Goal: Check status: Check status

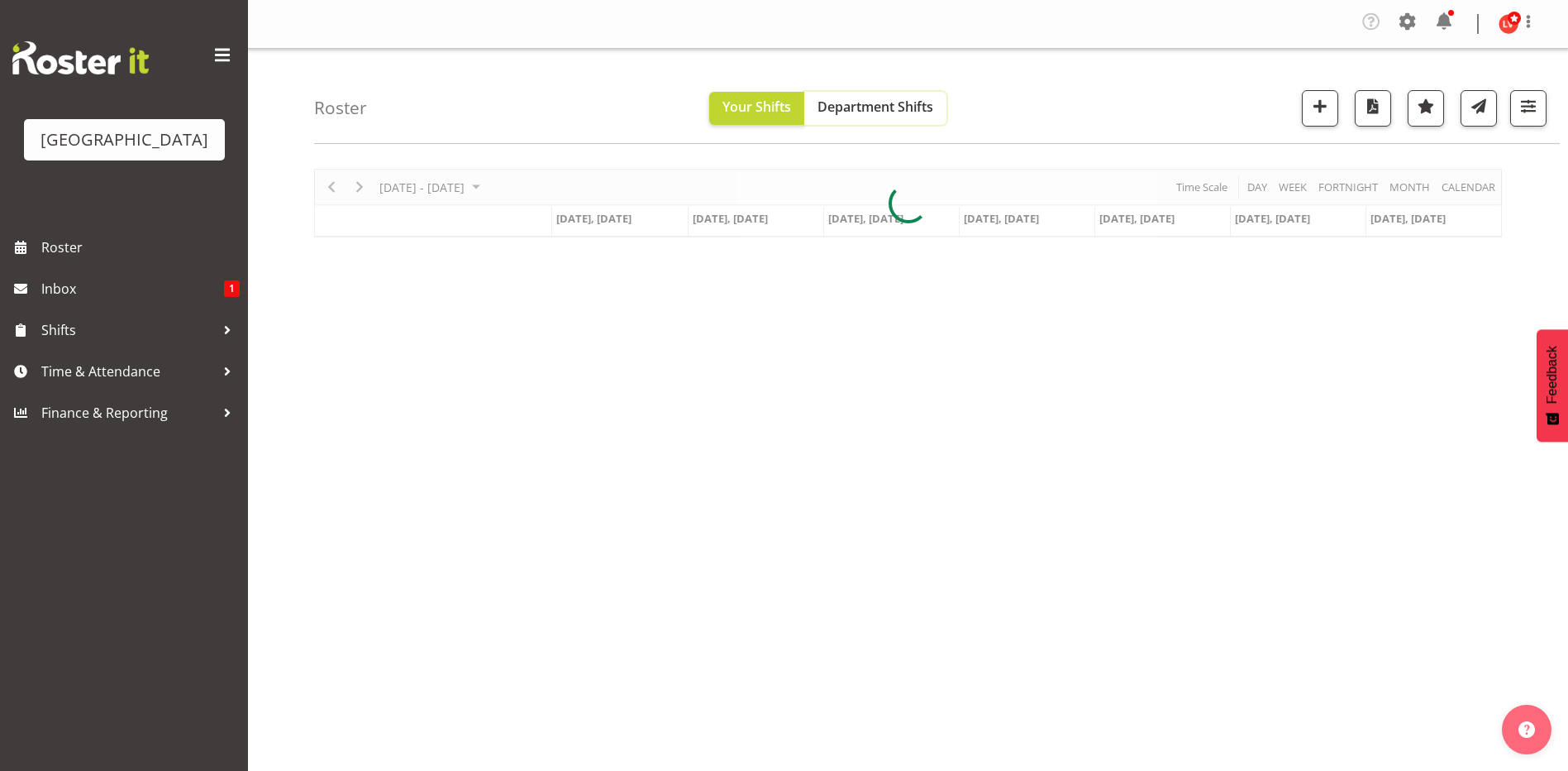
click at [876, 108] on span "Department Shifts" at bounding box center [875, 107] width 115 height 19
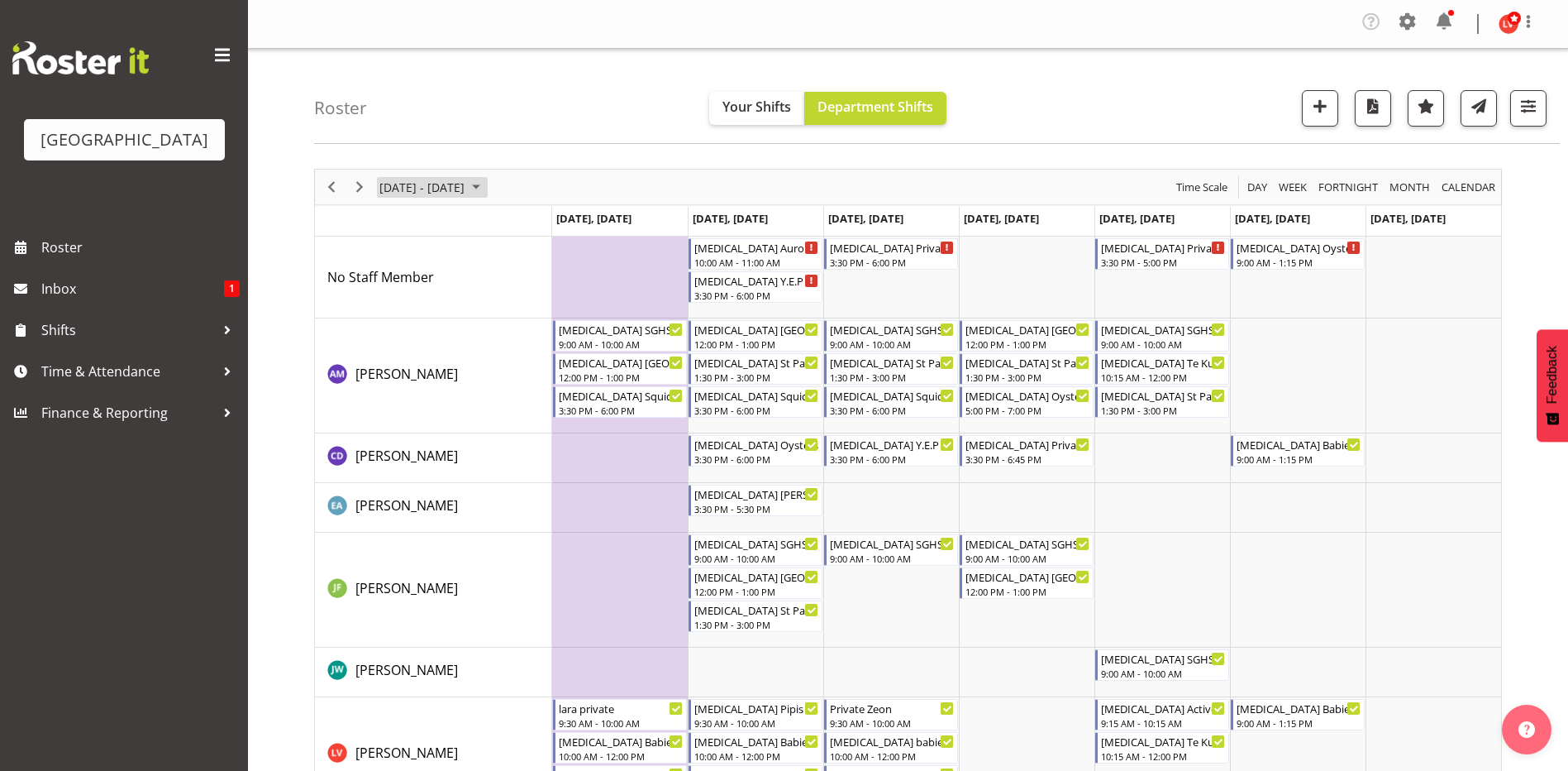
click at [486, 182] on span "September 23 - 29, 2024" at bounding box center [476, 187] width 20 height 20
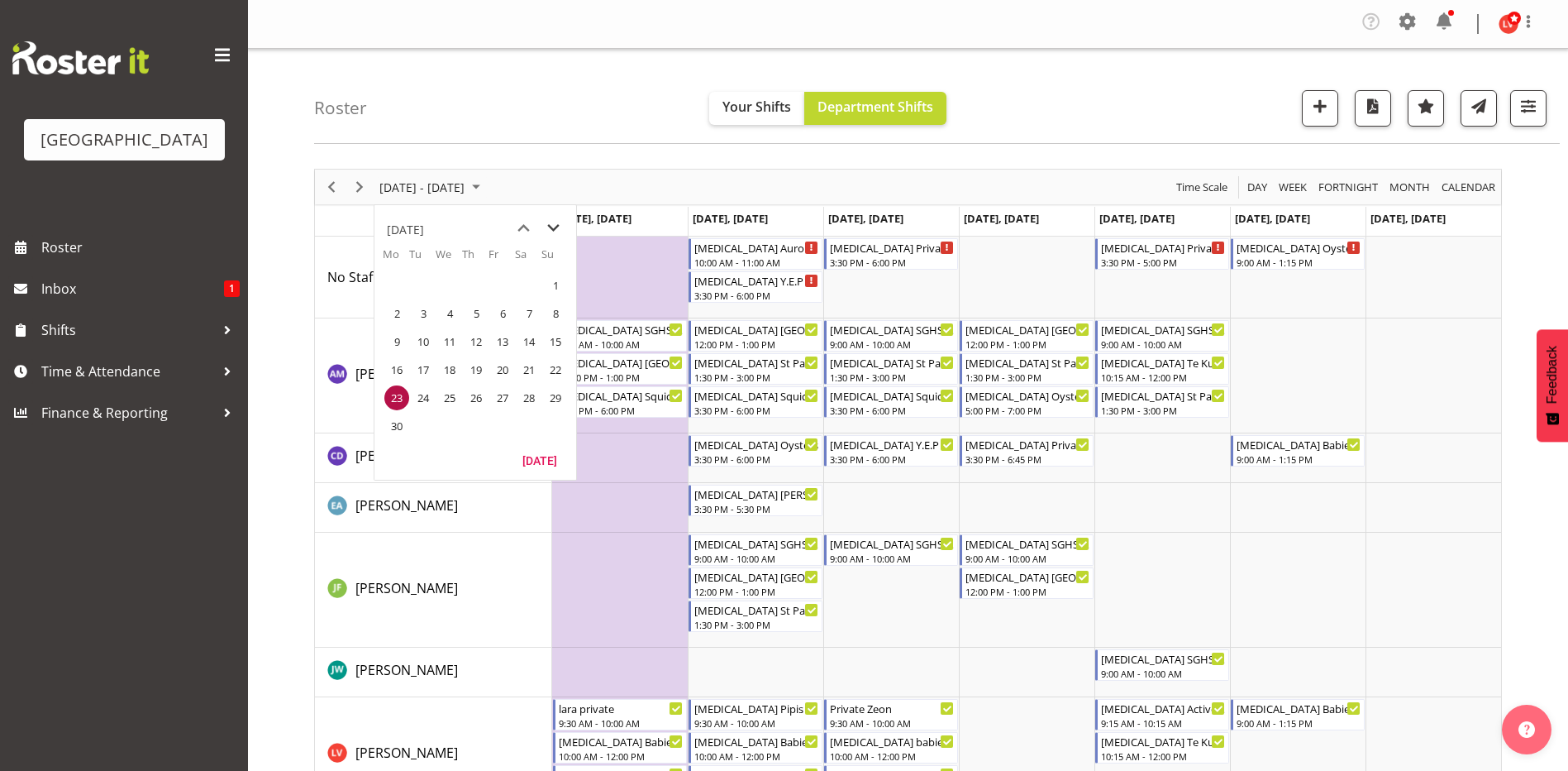
click at [546, 225] on span "next month" at bounding box center [553, 228] width 29 height 30
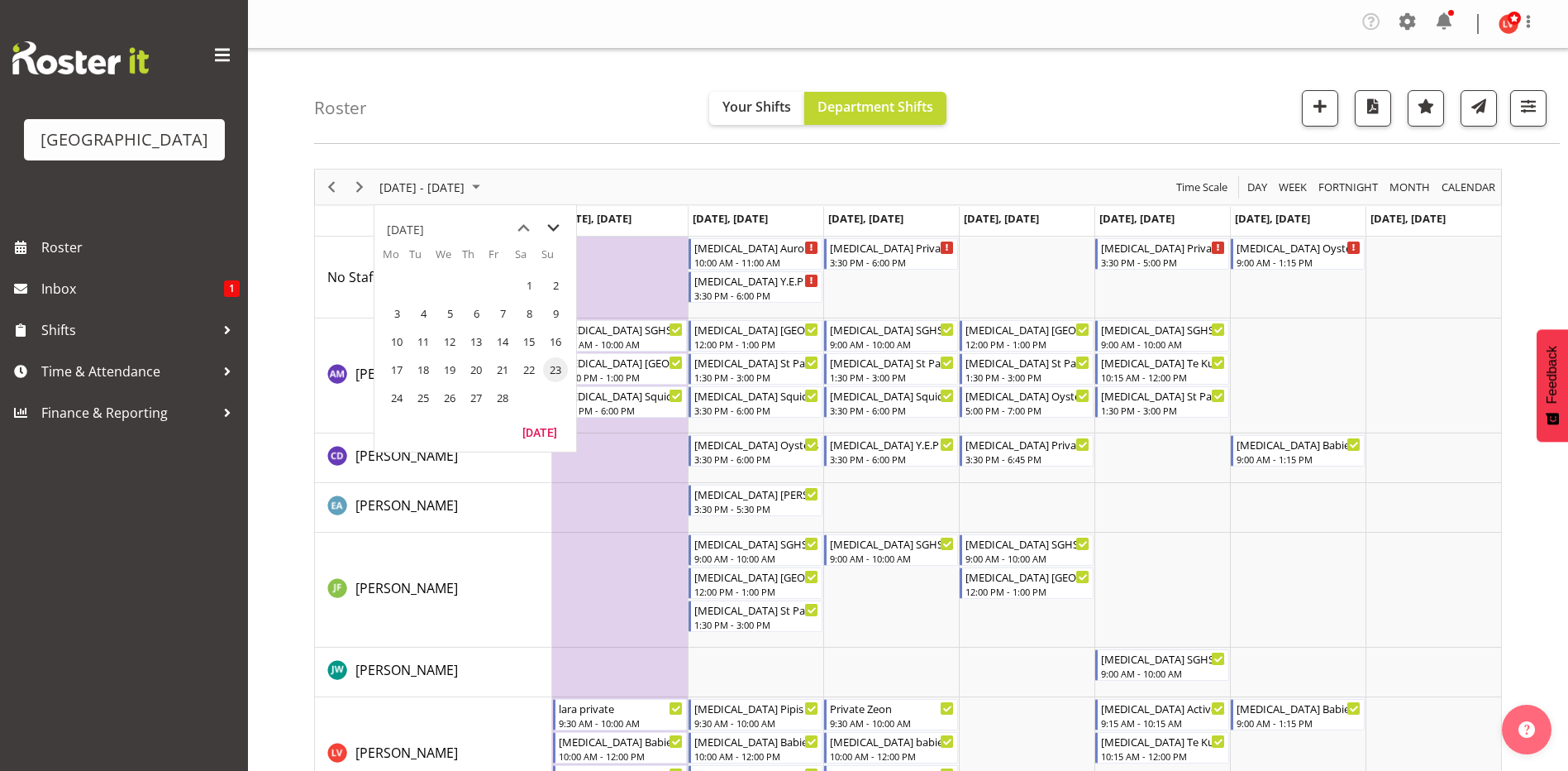
click at [546, 225] on span "next month" at bounding box center [553, 228] width 29 height 30
click at [546, 231] on span "next month" at bounding box center [553, 228] width 29 height 30
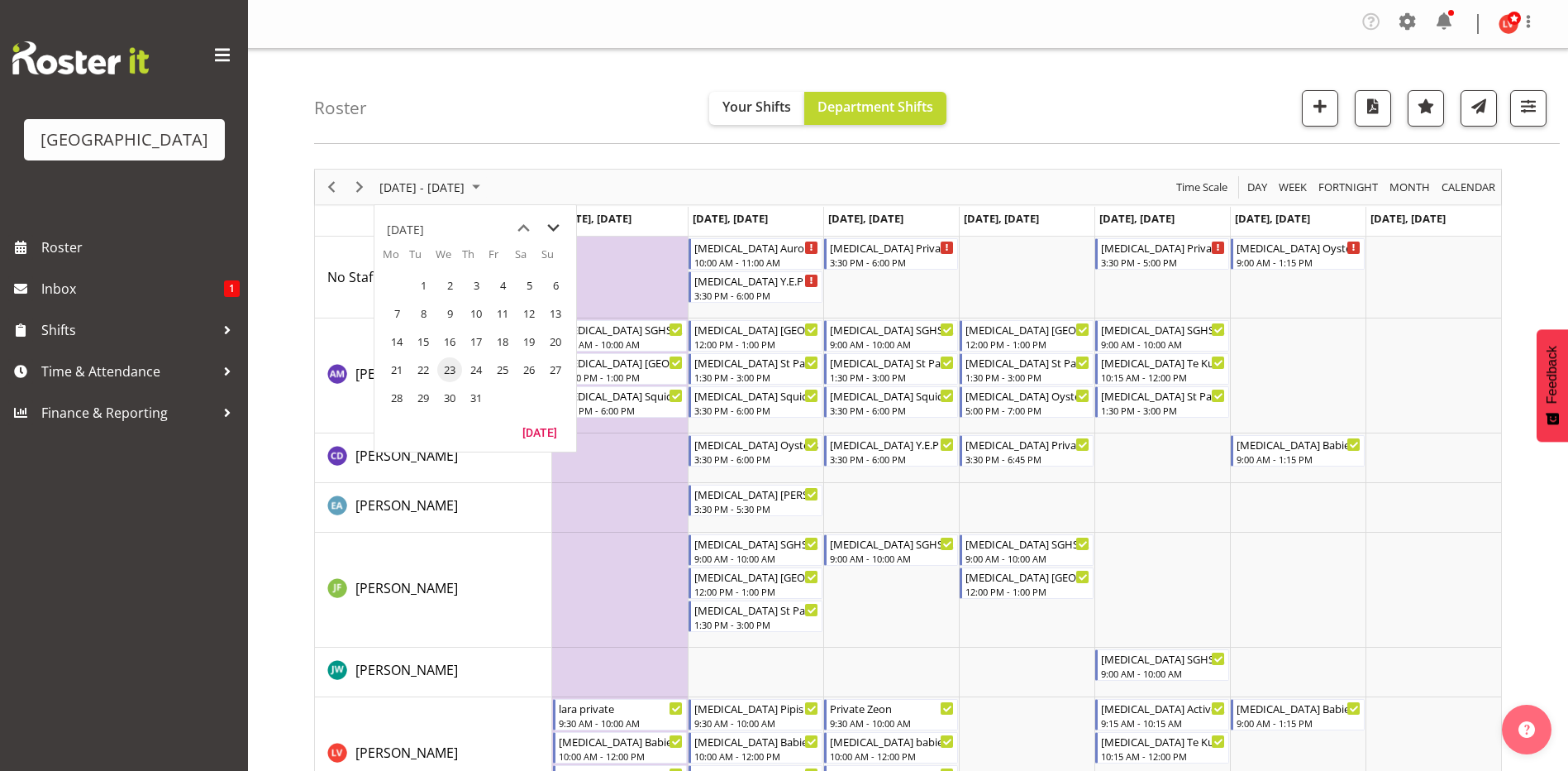
click at [546, 231] on span "next month" at bounding box center [553, 228] width 29 height 30
click at [511, 225] on span "previous month" at bounding box center [523, 228] width 29 height 30
click at [395, 395] on span "25" at bounding box center [396, 398] width 25 height 25
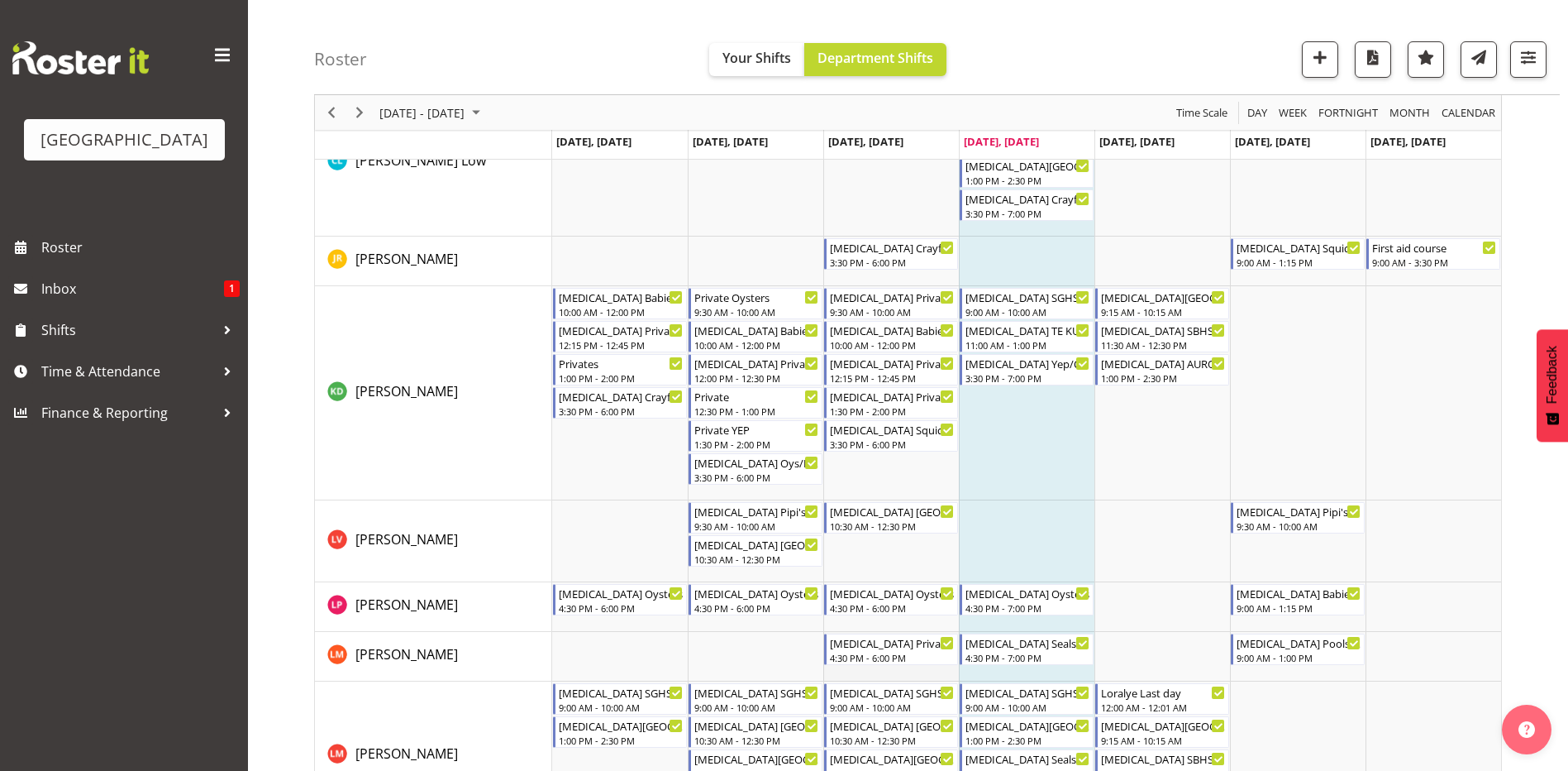
scroll to position [579, 0]
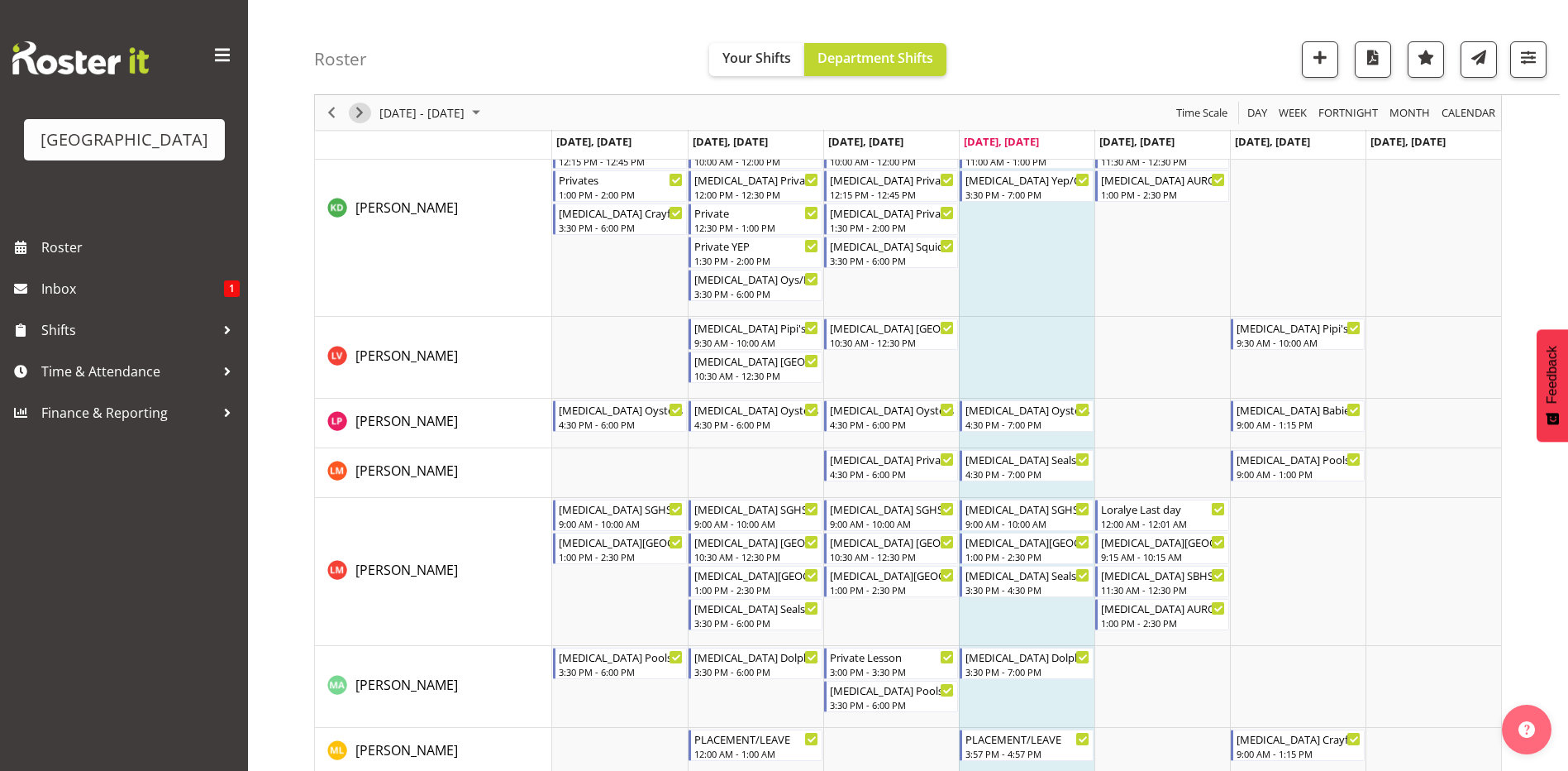
click at [363, 111] on span "Next" at bounding box center [359, 113] width 20 height 20
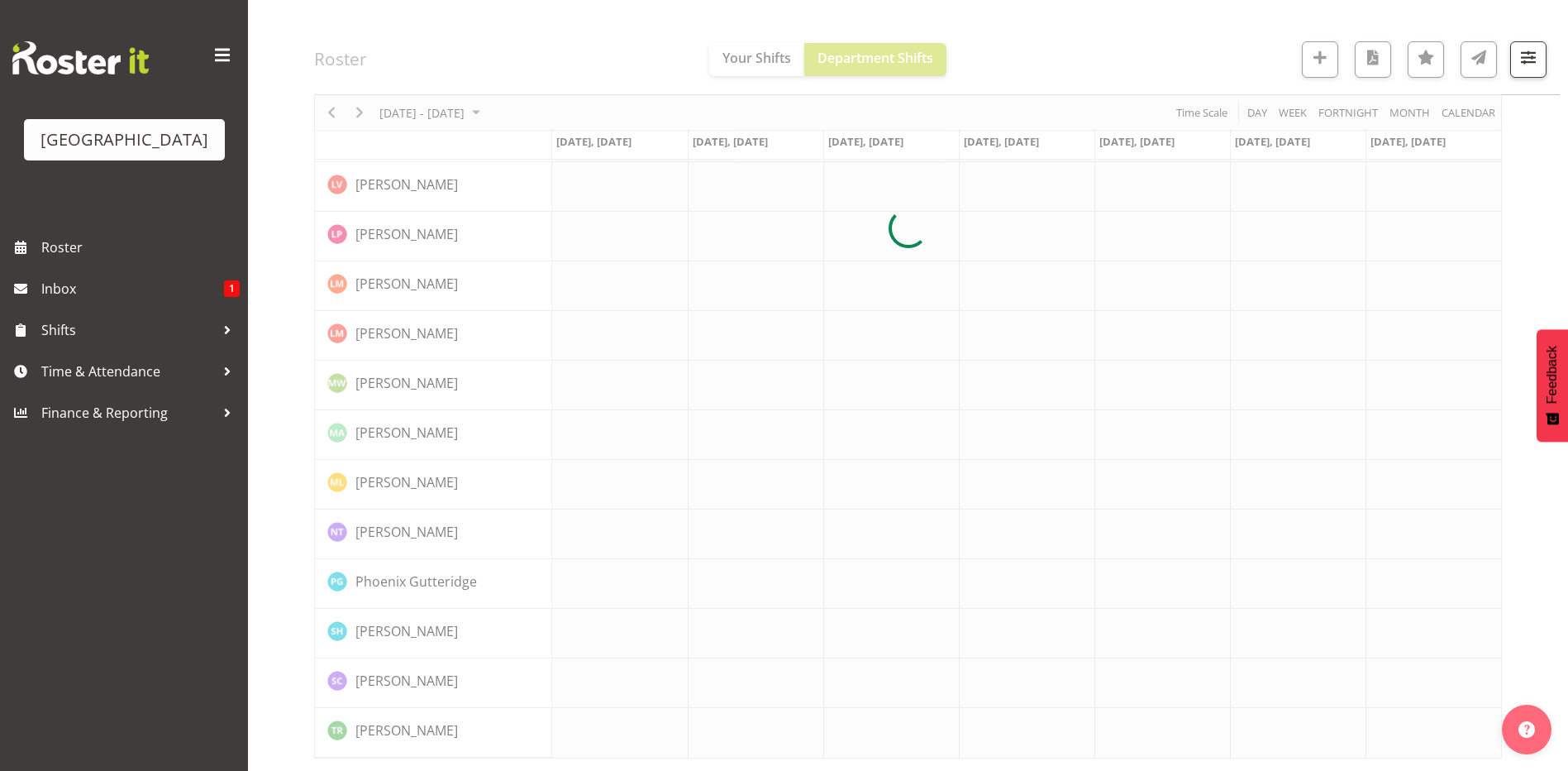
scroll to position [471, 0]
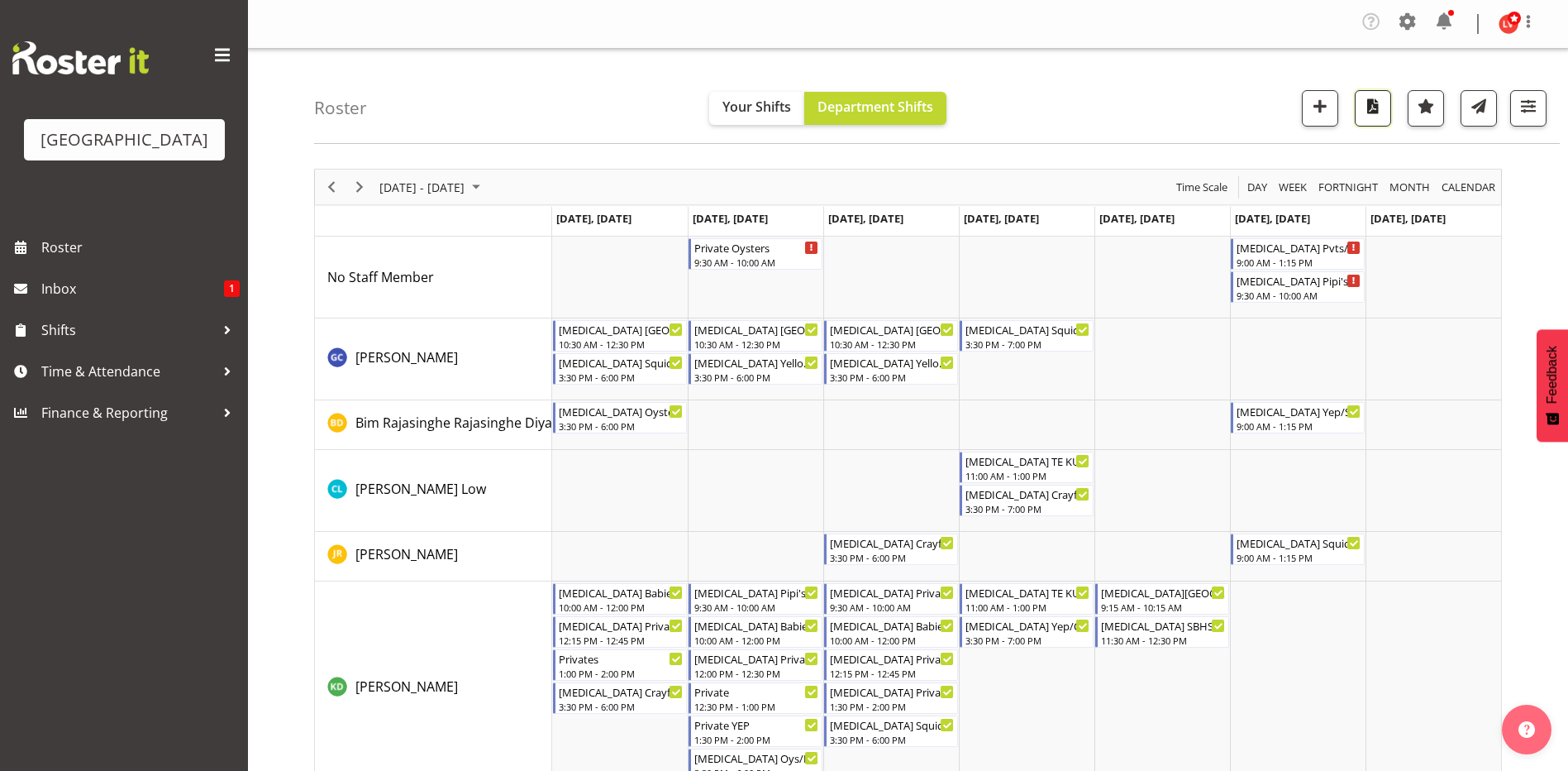
click at [1378, 101] on span "button" at bounding box center [1373, 105] width 21 height 21
click at [1374, 107] on span "button" at bounding box center [1373, 105] width 21 height 21
click at [1370, 107] on span "button" at bounding box center [1373, 105] width 21 height 21
click at [361, 188] on span "Next" at bounding box center [359, 187] width 20 height 20
click at [1363, 106] on span "button" at bounding box center [1373, 105] width 21 height 21
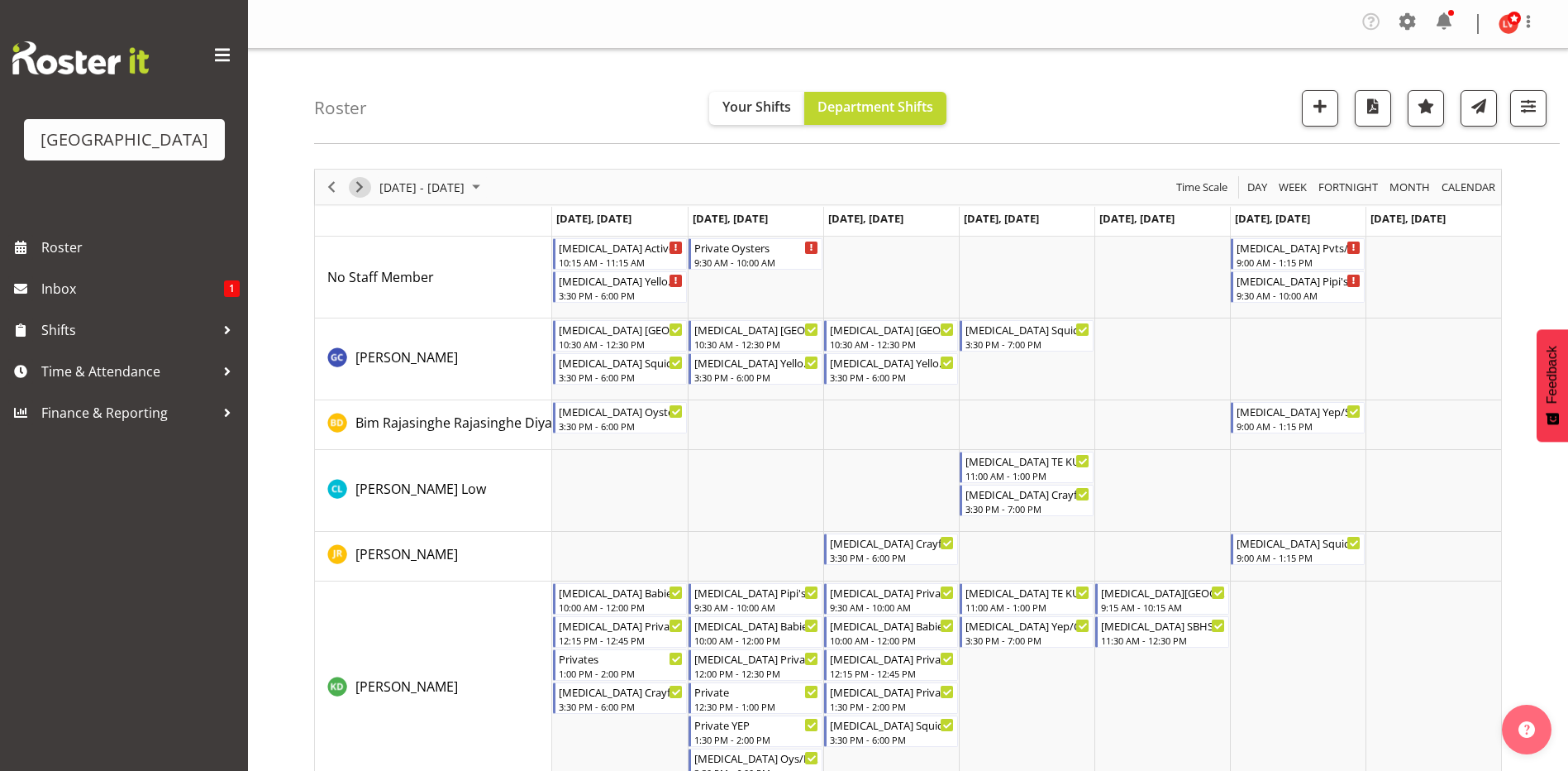
click at [356, 185] on span "Next" at bounding box center [359, 187] width 20 height 20
click at [1369, 106] on span "button" at bounding box center [1373, 105] width 21 height 21
